Goal: Task Accomplishment & Management: Manage account settings

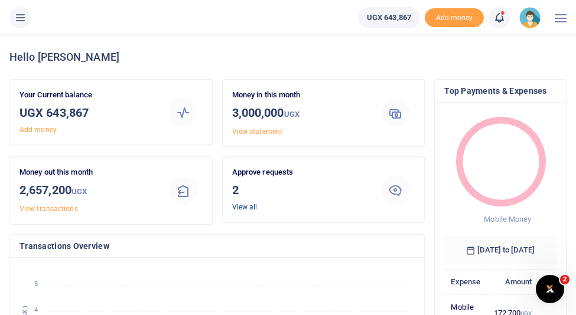
scroll to position [0, 1]
click at [249, 208] on link "View all" at bounding box center [244, 207] width 25 height 8
click at [250, 207] on link "View all" at bounding box center [244, 207] width 25 height 8
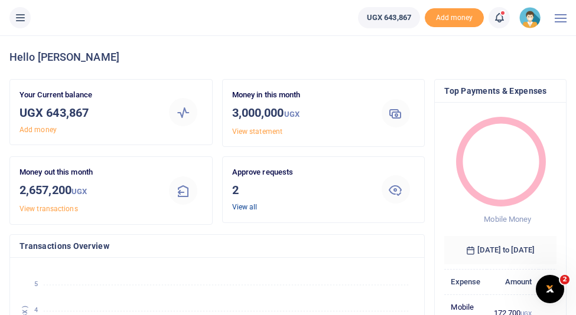
click at [240, 208] on link "View all" at bounding box center [244, 207] width 25 height 8
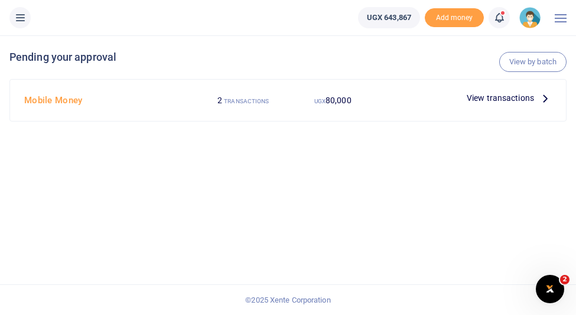
click at [504, 97] on span "View transactions" at bounding box center [499, 98] width 67 height 13
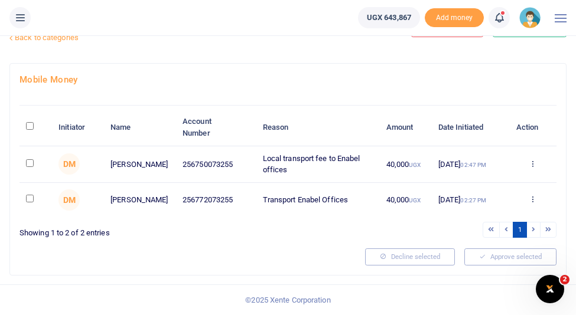
scroll to position [43, 0]
click at [29, 160] on input "checkbox" at bounding box center [30, 163] width 8 height 8
checkbox input "true"
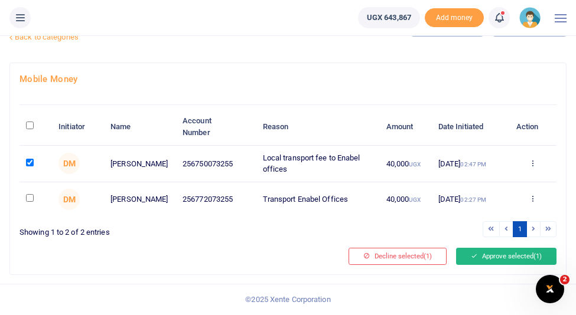
click at [488, 257] on button "Approve selected (1)" at bounding box center [506, 256] width 100 height 17
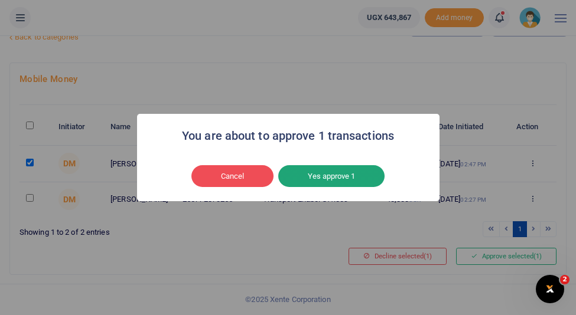
click at [352, 177] on button "Yes approve 1" at bounding box center [331, 176] width 106 height 22
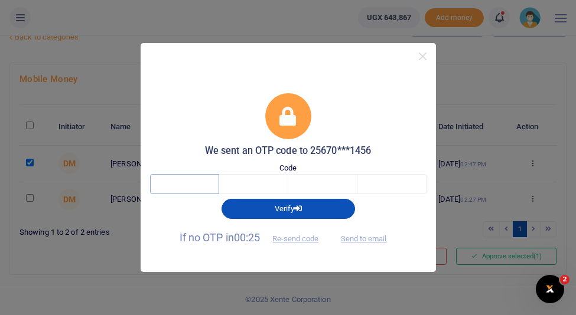
click at [182, 185] on input "text" at bounding box center [184, 184] width 69 height 20
type input "9"
type input "3"
type input "5"
type input "3"
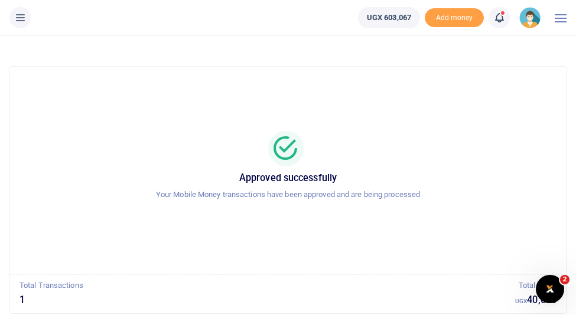
click at [535, 18] on img at bounding box center [529, 17] width 21 height 21
click at [515, 45] on link "Switch accounts" at bounding box center [497, 43] width 93 height 17
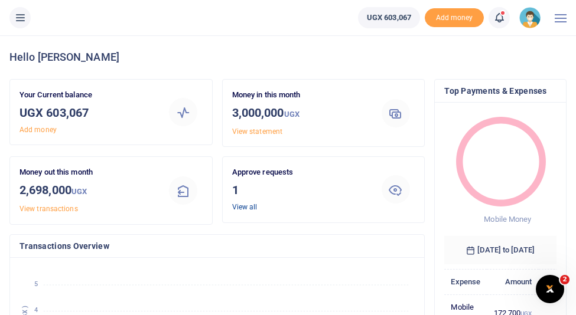
scroll to position [0, 1]
click at [253, 205] on link "View all" at bounding box center [244, 207] width 25 height 8
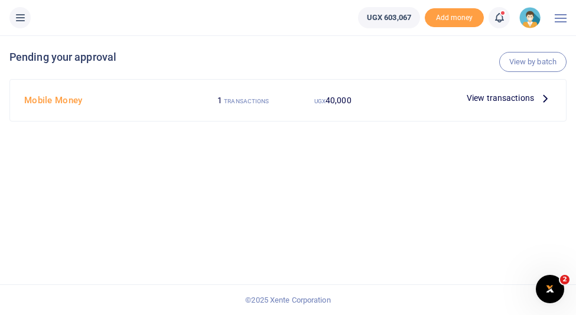
click at [500, 98] on span "View transactions" at bounding box center [499, 98] width 67 height 13
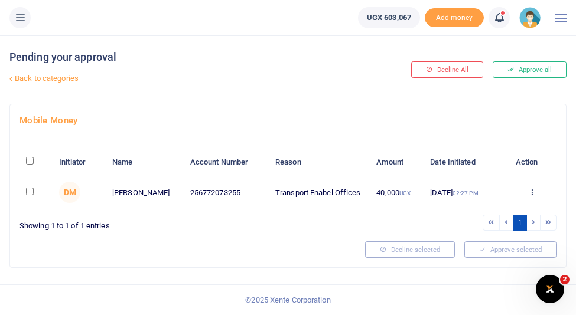
click at [28, 158] on input "\a \a : activate to sort column descending" at bounding box center [30, 161] width 8 height 8
checkbox input "true"
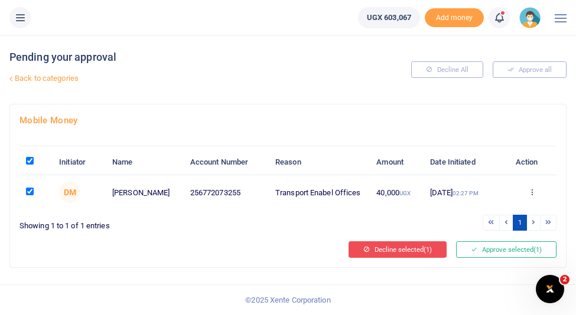
click at [403, 253] on button "Decline selected (1)" at bounding box center [397, 249] width 98 height 17
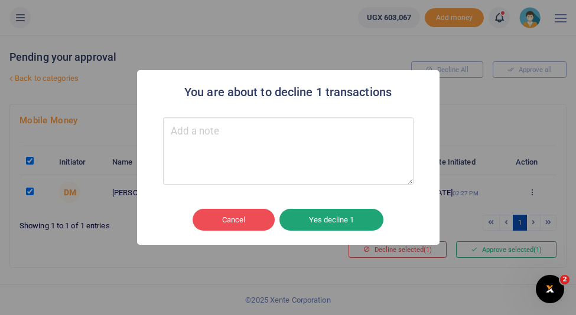
click at [331, 223] on button "Yes decline 1" at bounding box center [331, 220] width 104 height 22
